Goal: Find specific page/section: Find specific page/section

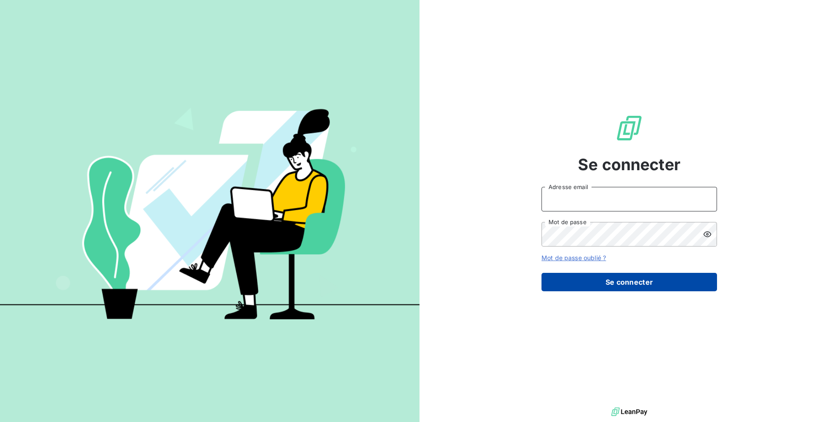
type input "[EMAIL_ADDRESS][DOMAIN_NAME]"
click at [597, 285] on button "Se connecter" at bounding box center [628, 282] width 175 height 18
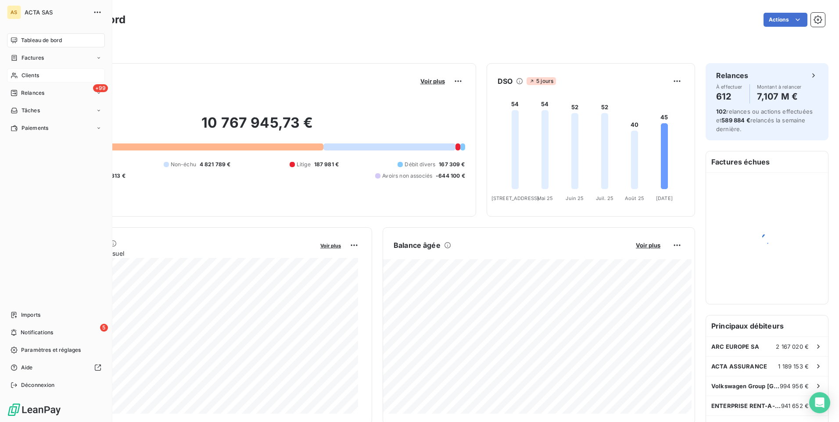
click at [28, 75] on span "Clients" at bounding box center [30, 76] width 18 height 8
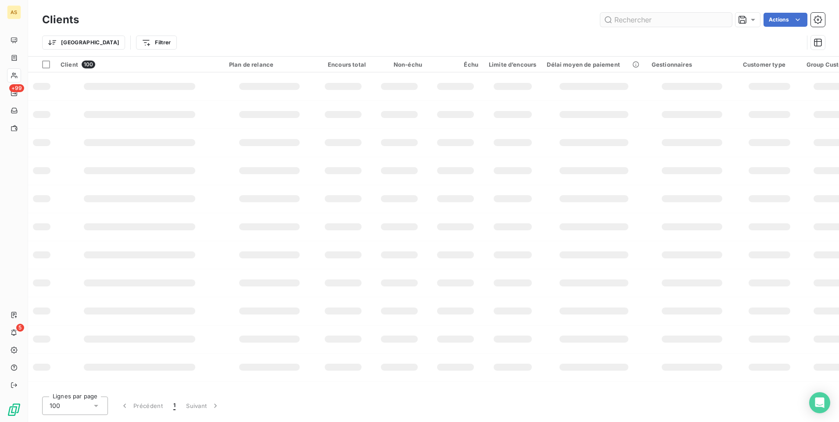
click at [649, 21] on input "text" at bounding box center [666, 20] width 132 height 14
type input "anwb"
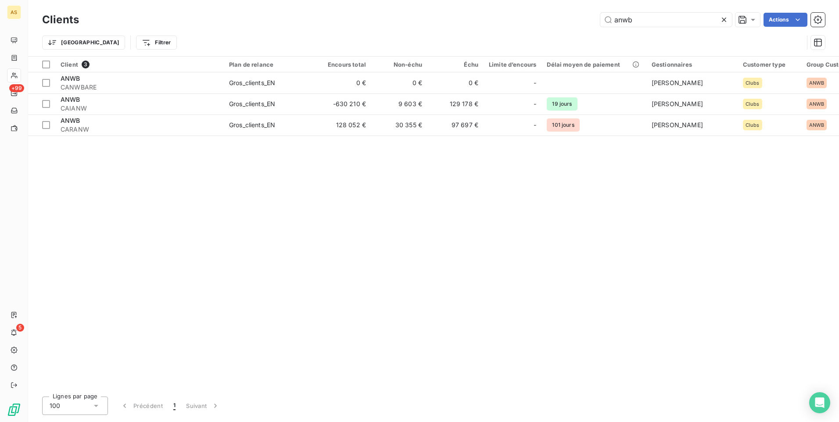
click at [521, 231] on div "Client 3 Plan de relance Encours total Non-échu Échu Limite d’encours Délai moy…" at bounding box center [433, 223] width 811 height 333
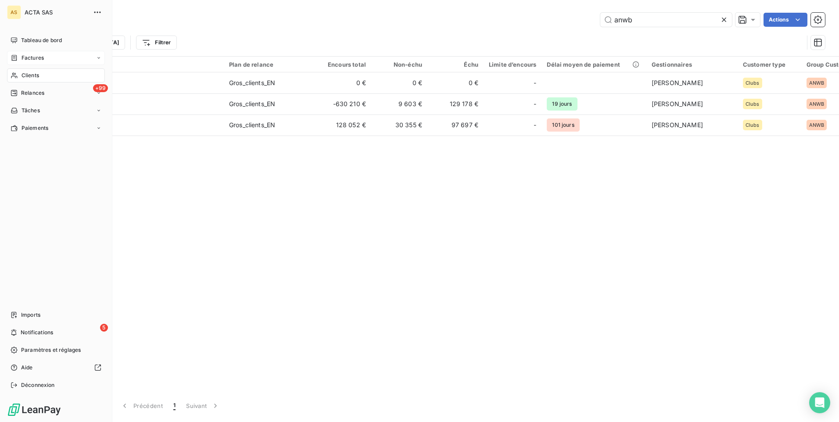
click at [23, 61] on span "Factures" at bounding box center [32, 58] width 22 height 8
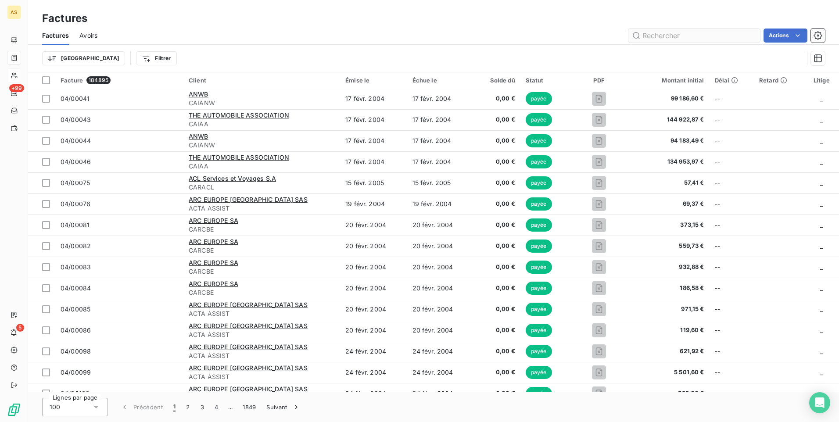
click at [656, 36] on input "text" at bounding box center [694, 36] width 132 height 14
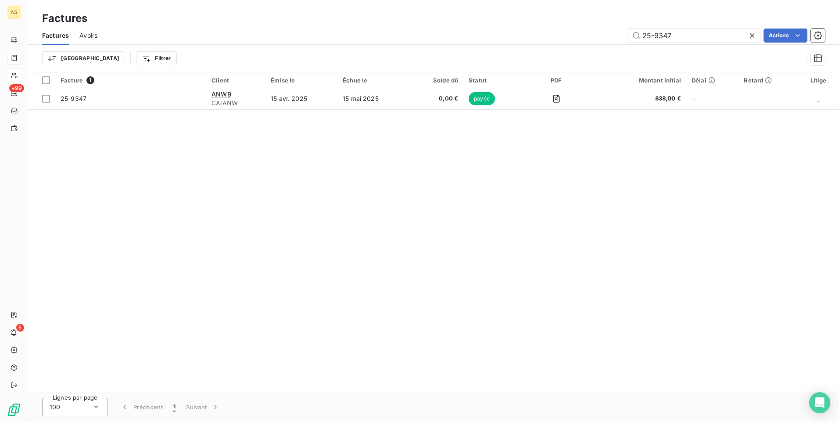
type input "25-9347"
click at [749, 36] on icon at bounding box center [751, 35] width 9 height 9
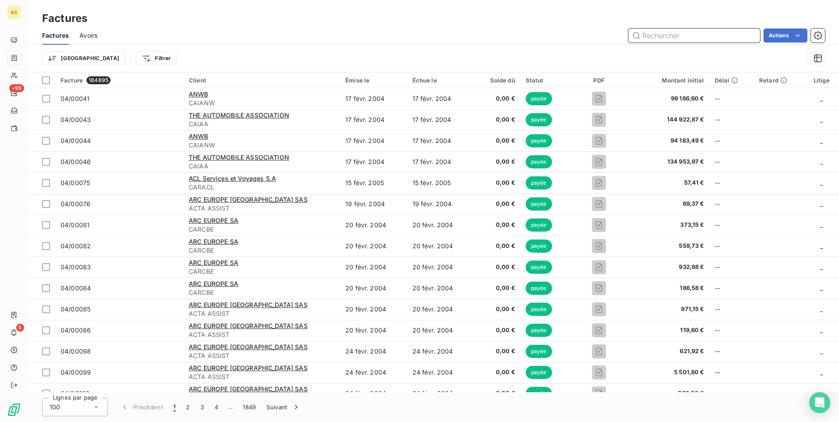
click at [658, 32] on input "text" at bounding box center [694, 36] width 132 height 14
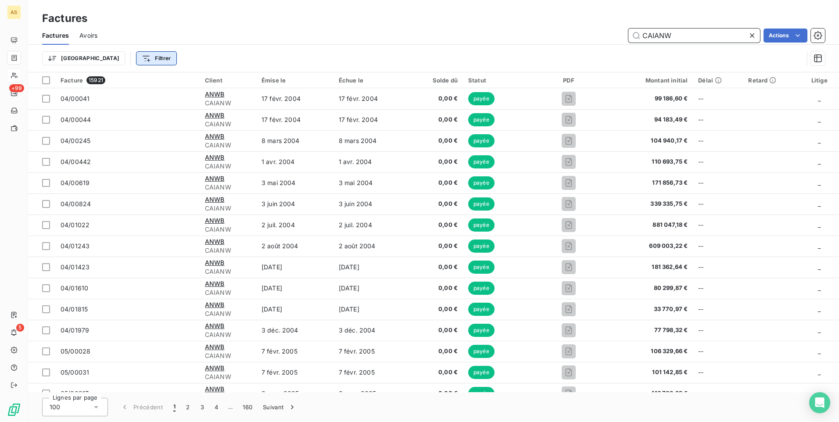
type input "CAIANW"
click at [103, 61] on html "AS +99 5 Factures Factures Avoirs CAIANW Actions Trier Filtrer Facture 15921 Cl…" at bounding box center [419, 211] width 839 height 422
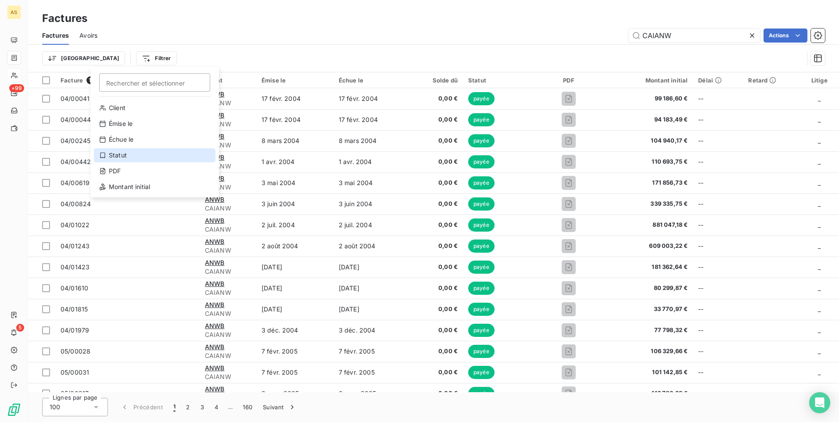
click at [123, 157] on div "Statut" at bounding box center [155, 155] width 122 height 14
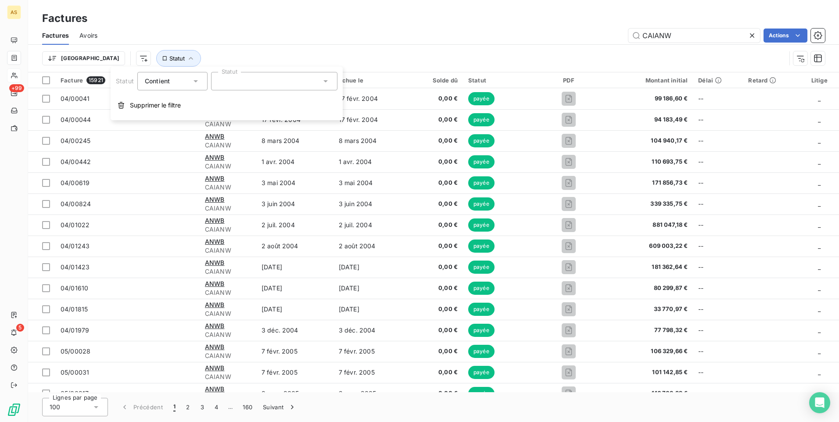
click at [322, 82] on icon at bounding box center [325, 81] width 9 height 9
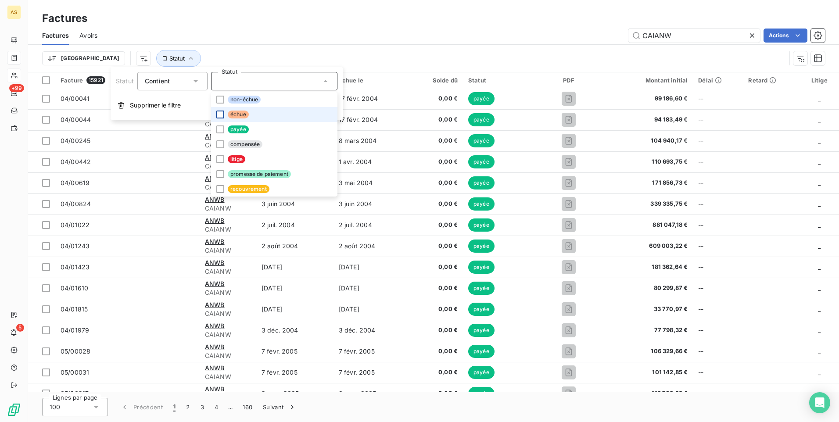
click at [219, 114] on div at bounding box center [220, 115] width 8 height 8
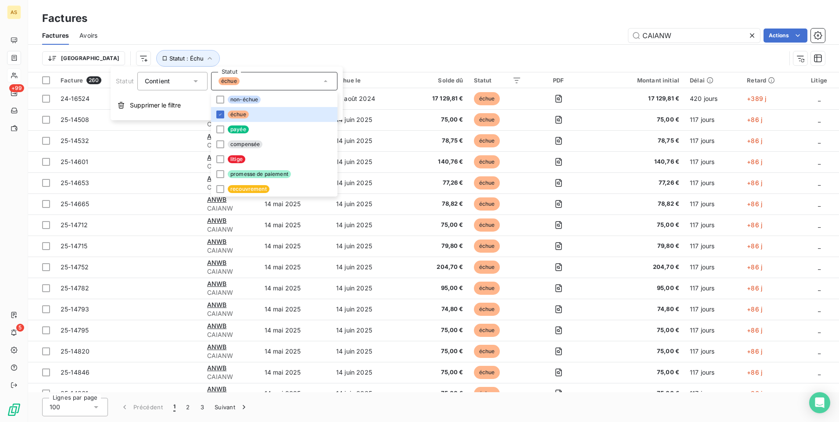
click at [342, 9] on div "Factures Factures Avoirs CAIANW Actions Trier Statut : Échu" at bounding box center [433, 36] width 811 height 72
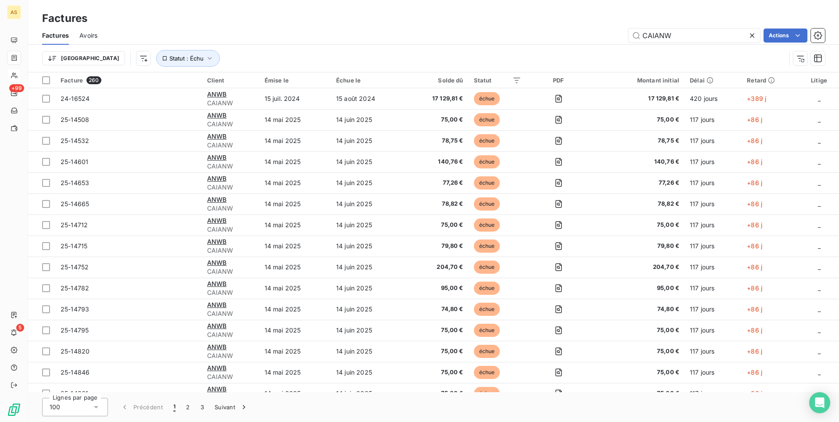
click at [251, 25] on div "Factures" at bounding box center [433, 19] width 811 height 16
